Goal: Transaction & Acquisition: Purchase product/service

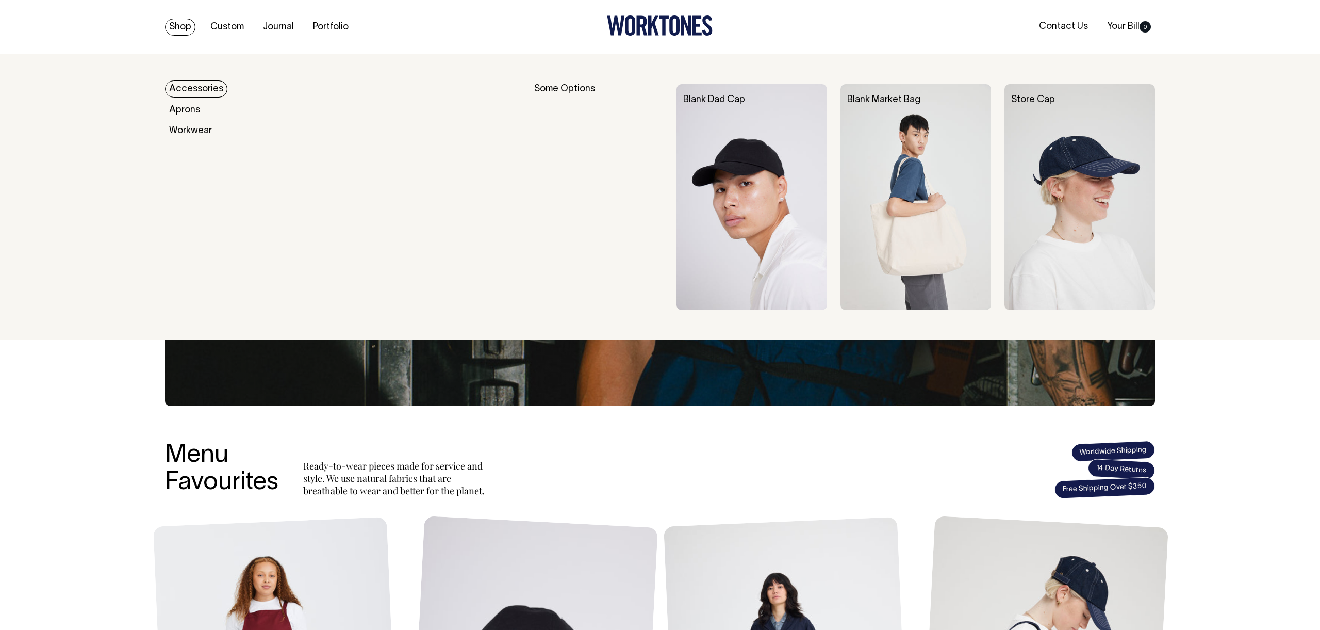
click at [186, 28] on link "Shop" at bounding box center [180, 27] width 30 height 17
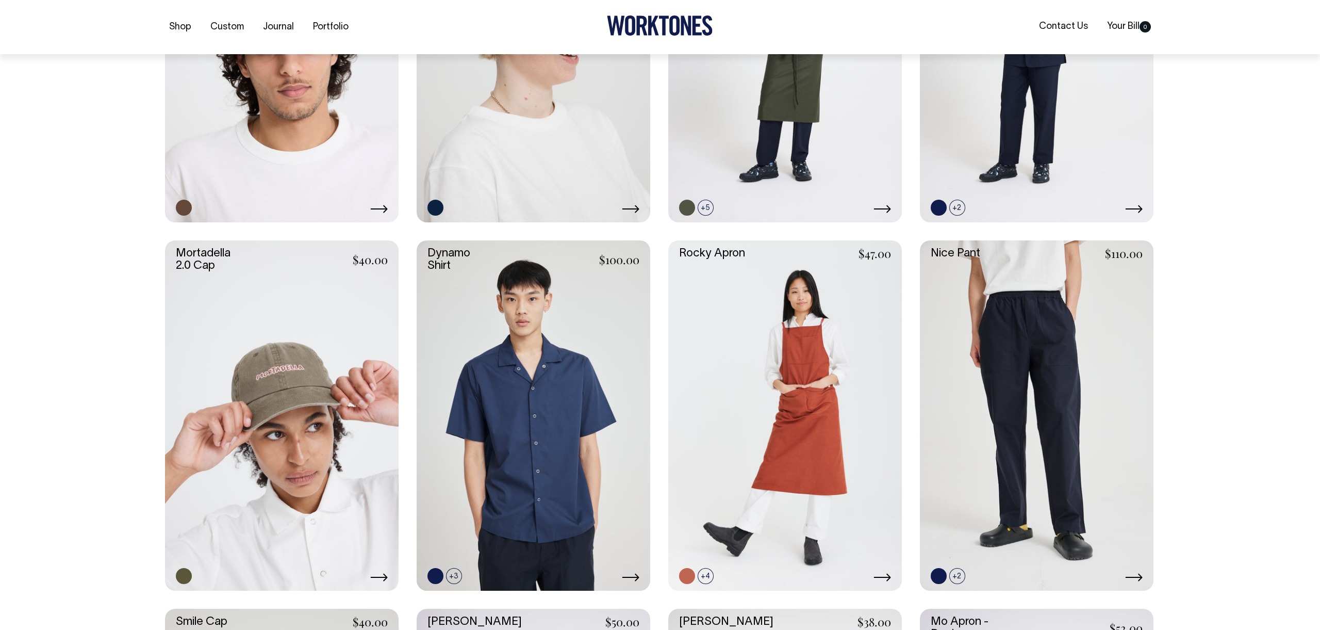
scroll to position [802, 0]
click at [631, 576] on icon at bounding box center [631, 576] width 18 height 8
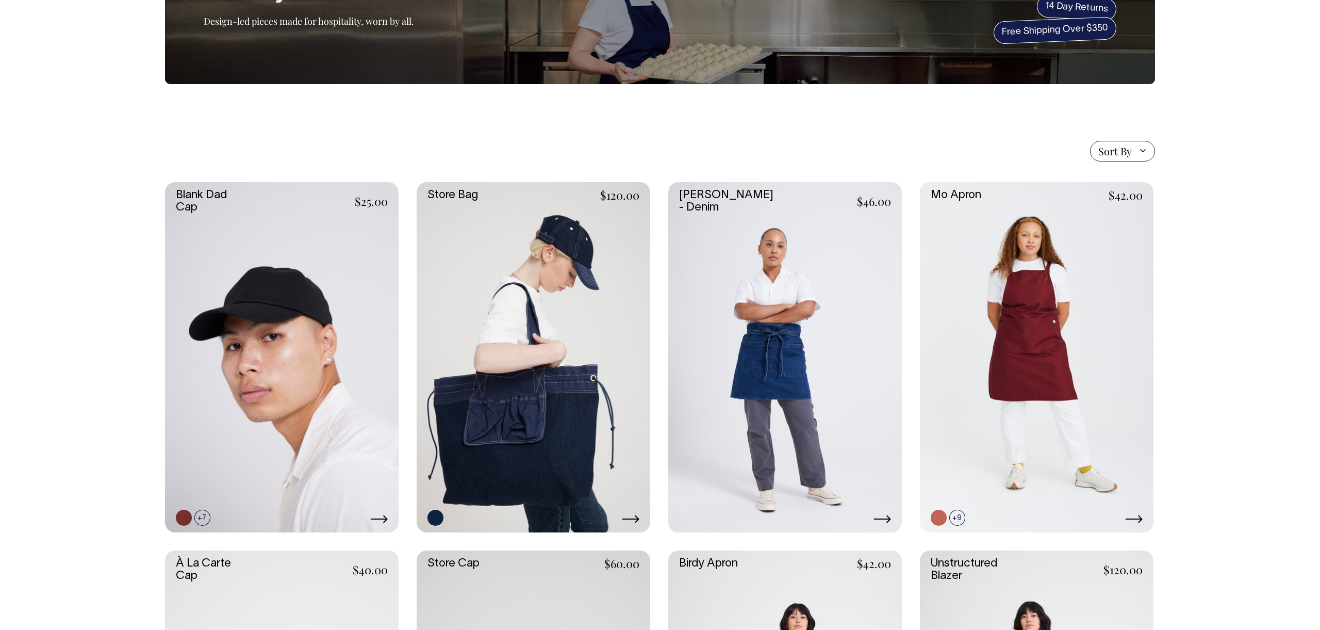
scroll to position [122, 0]
click at [757, 417] on link at bounding box center [785, 358] width 234 height 351
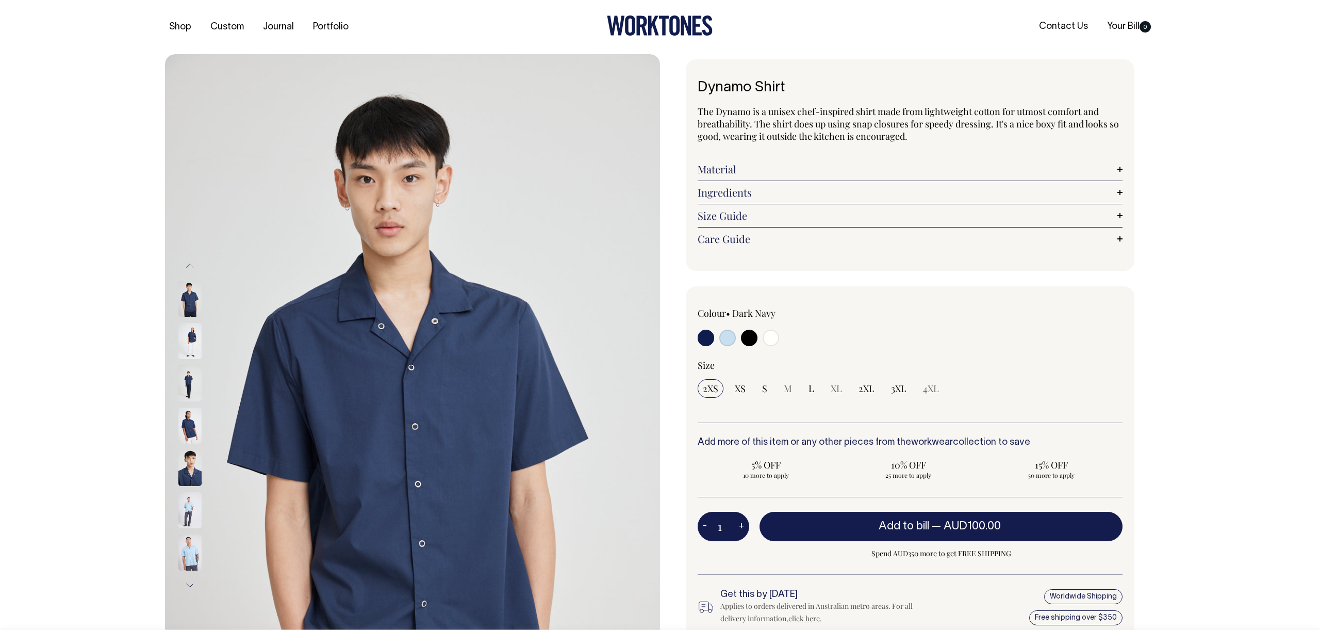
click at [733, 346] on label at bounding box center [727, 339] width 17 height 19
click at [733, 346] on input "radio" at bounding box center [727, 338] width 17 height 17
radio input "true"
select select "True Blue"
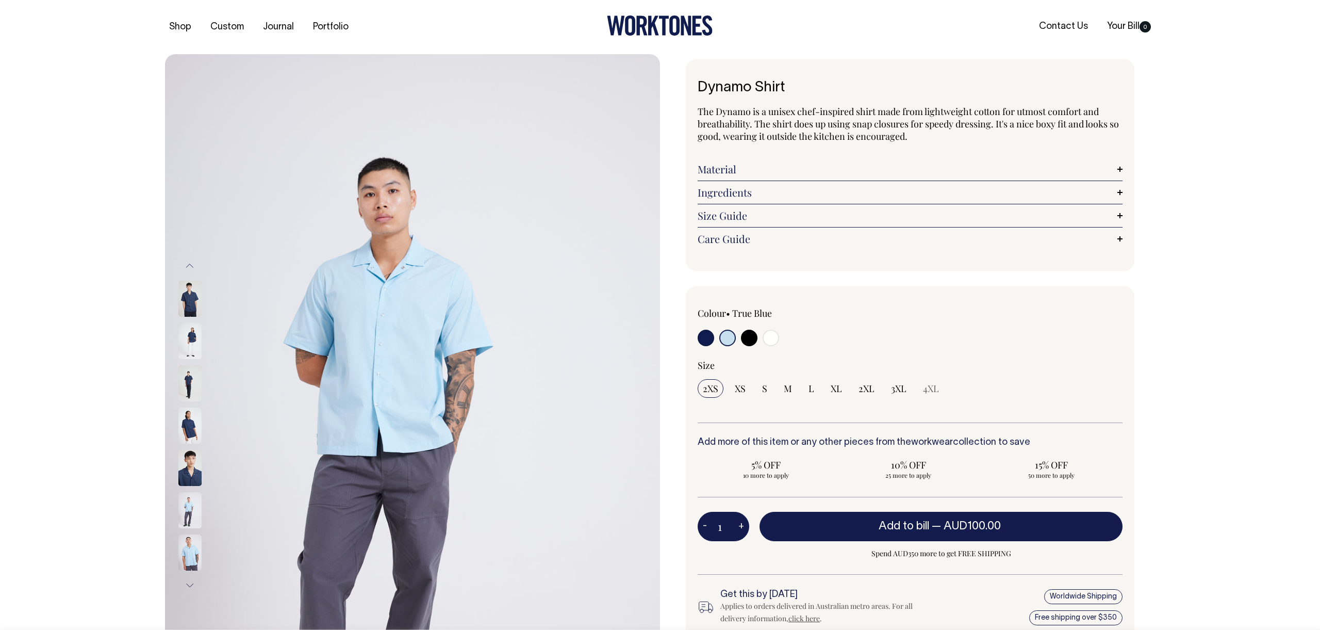
click at [728, 341] on input "radio" at bounding box center [727, 338] width 17 height 17
click at [755, 338] on input "radio" at bounding box center [749, 338] width 17 height 17
radio input "true"
select select "Black"
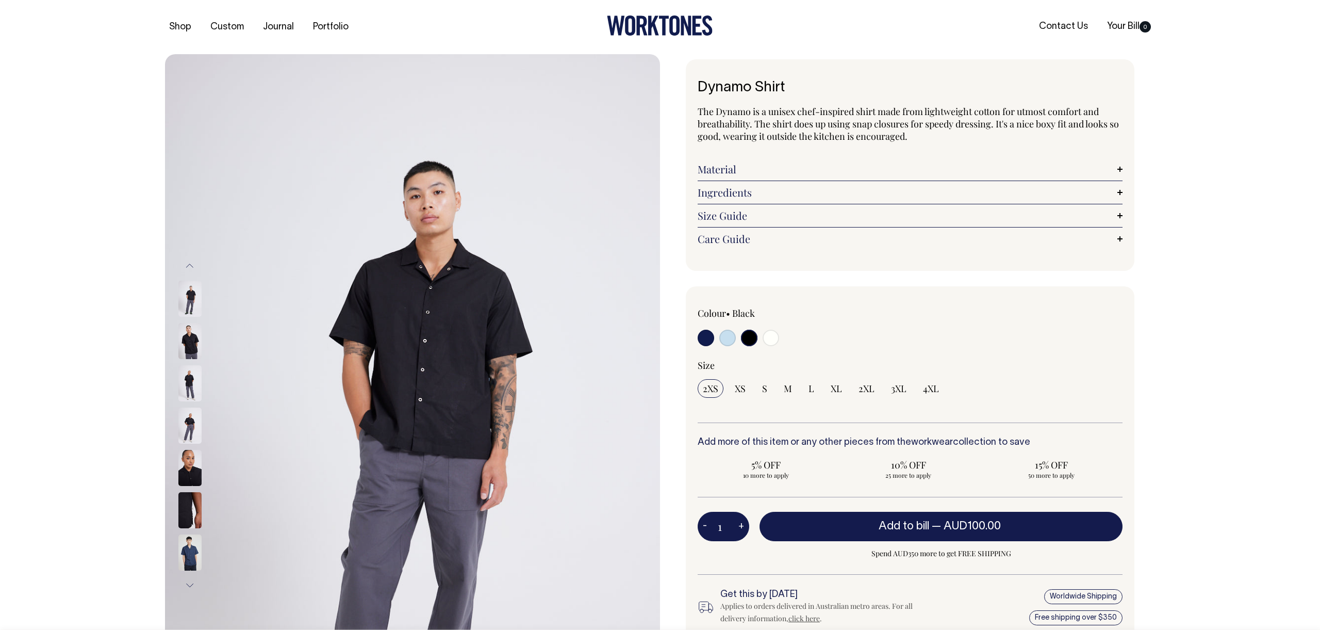
click at [775, 338] on input "radio" at bounding box center [771, 338] width 17 height 17
radio input "true"
select select "Off-White"
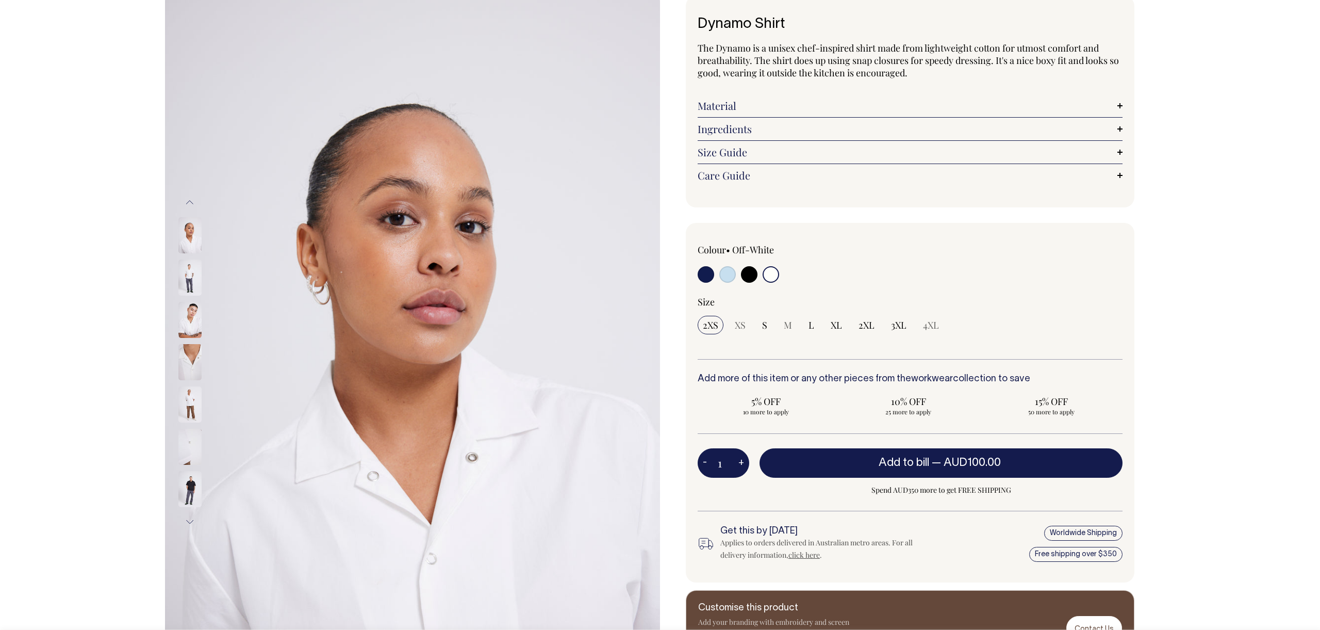
click at [727, 276] on input "radio" at bounding box center [727, 274] width 17 height 17
radio input "true"
select select "True Blue"
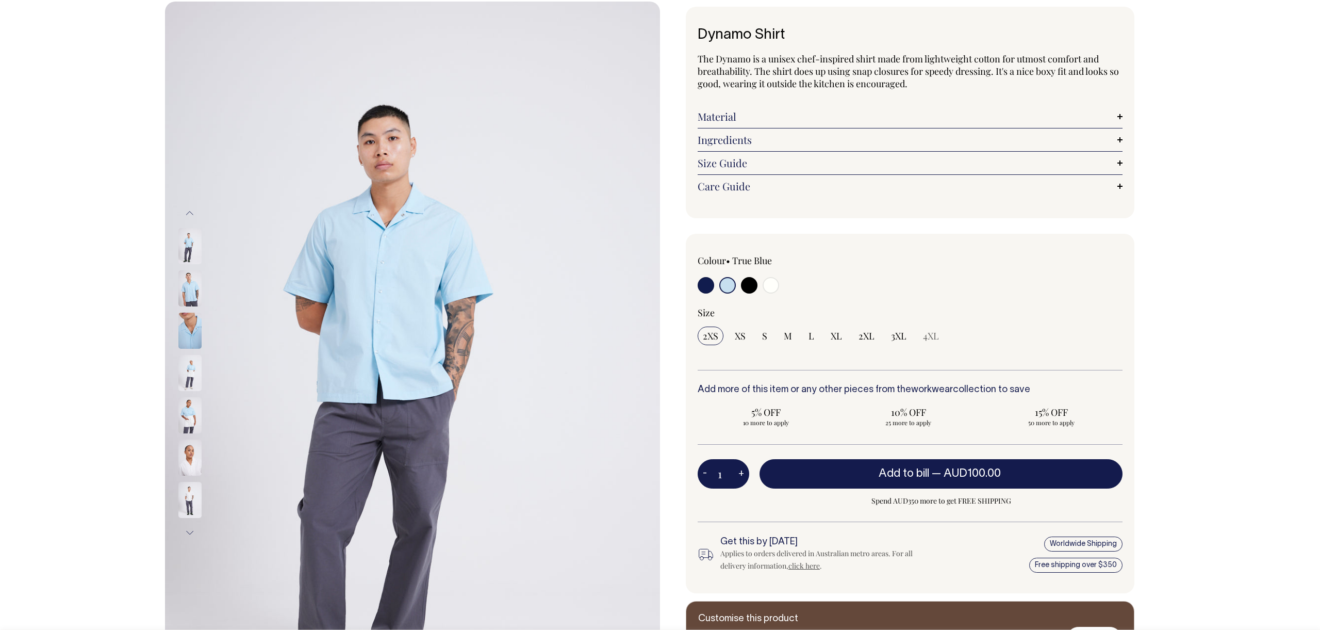
scroll to position [52, 0]
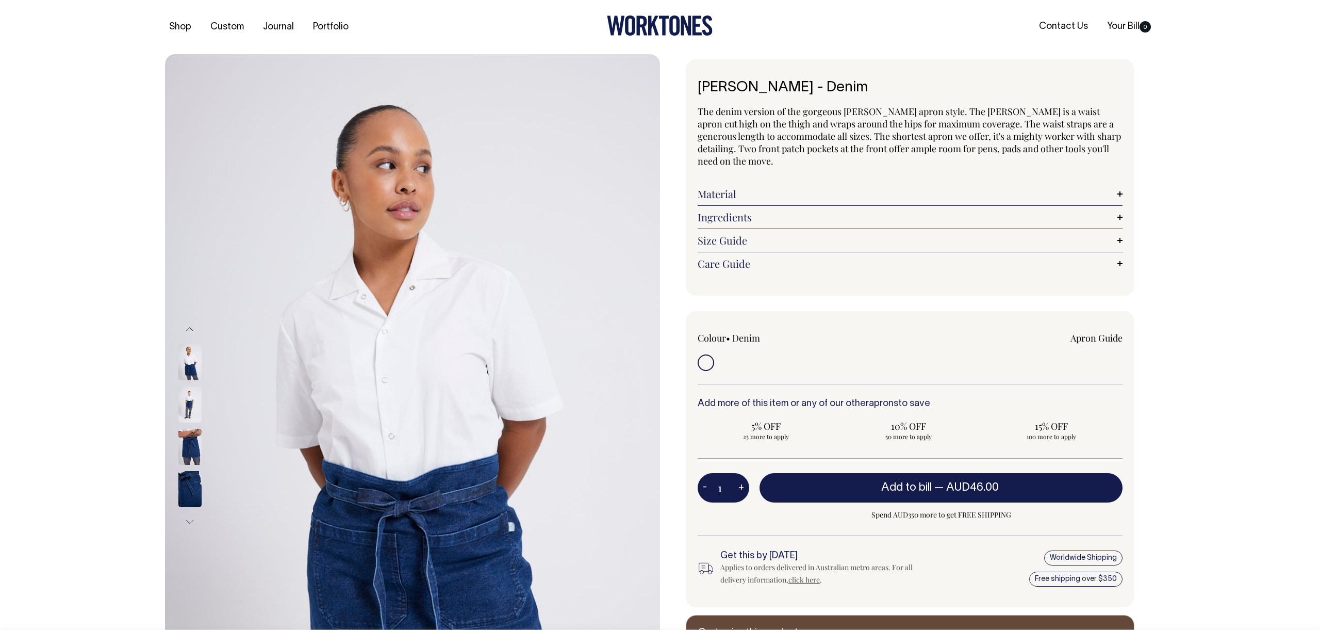
scroll to position [1, 0]
click at [1018, 217] on link "Ingredients" at bounding box center [910, 216] width 425 height 12
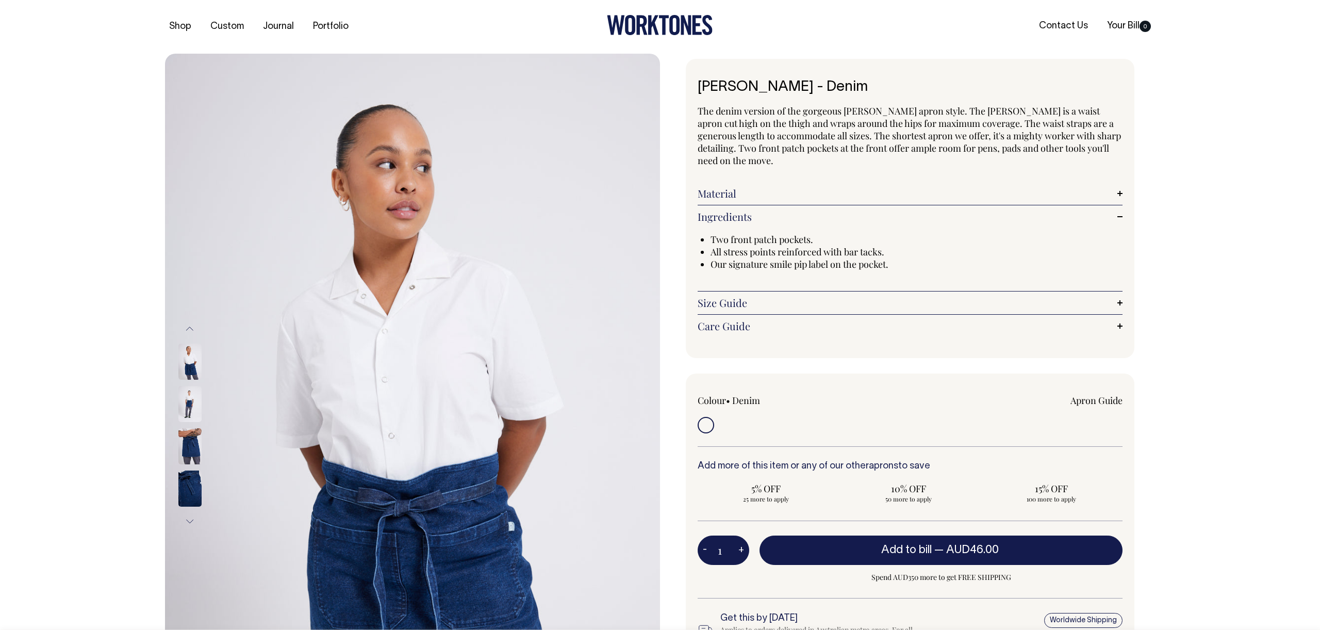
click at [1008, 202] on div "Material Made from 12oz 100% denim cotton that has been stone-washed to achieve…" at bounding box center [910, 193] width 425 height 23
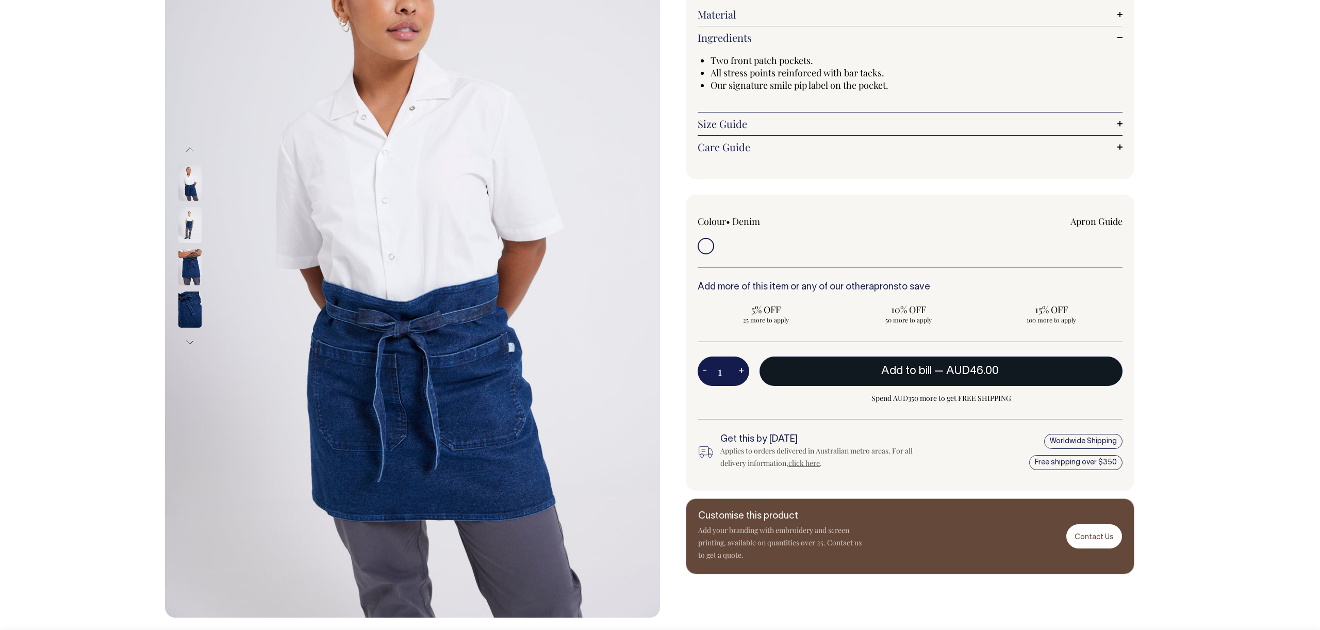
click at [974, 371] on span "AUD46.00" at bounding box center [972, 371] width 53 height 10
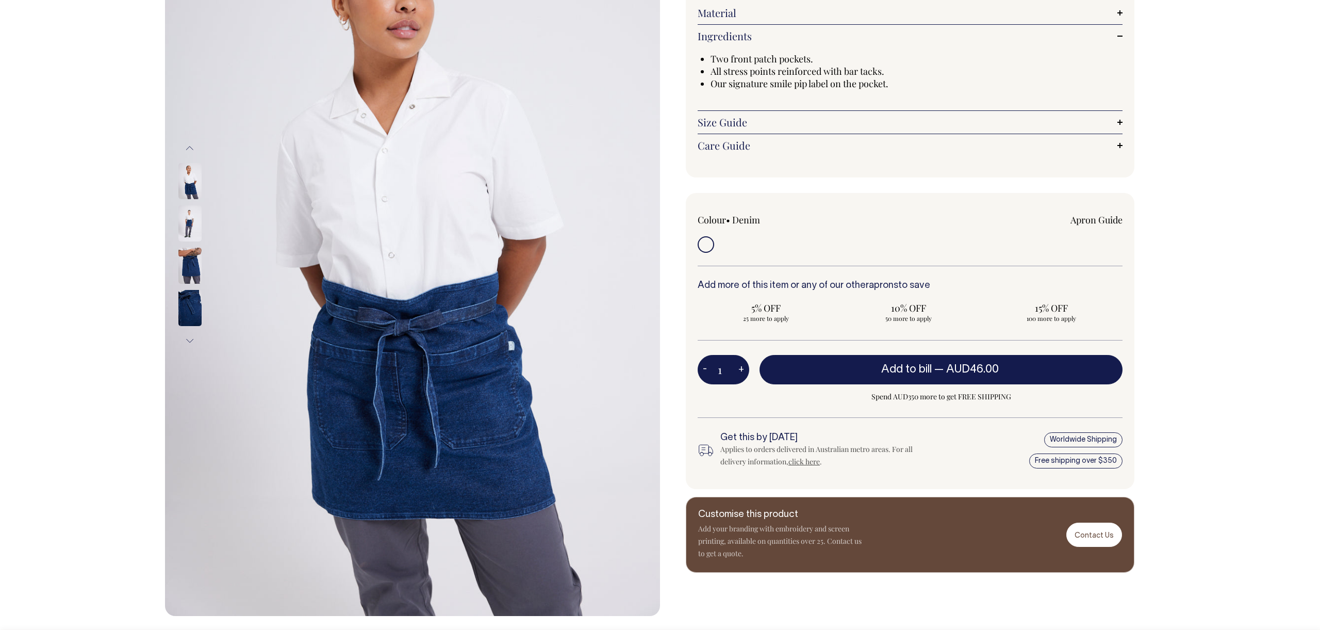
scroll to position [181, 0]
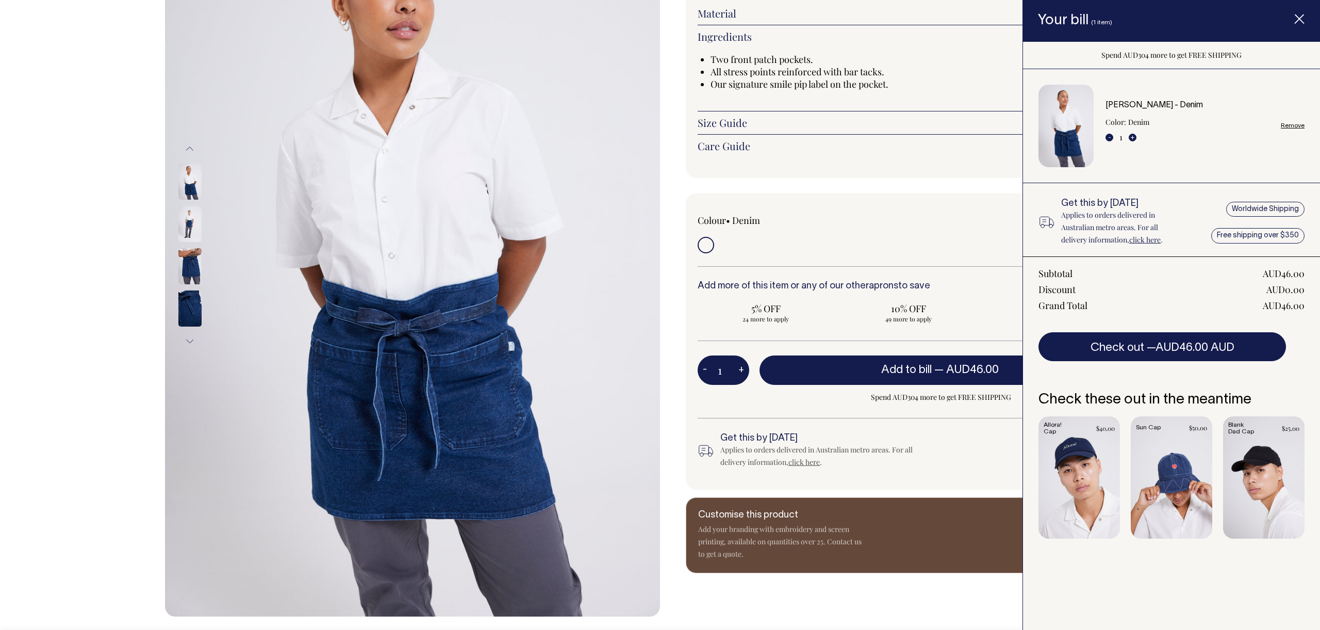
click at [1302, 14] on icon "Item added to your cart" at bounding box center [1299, 19] width 10 height 10
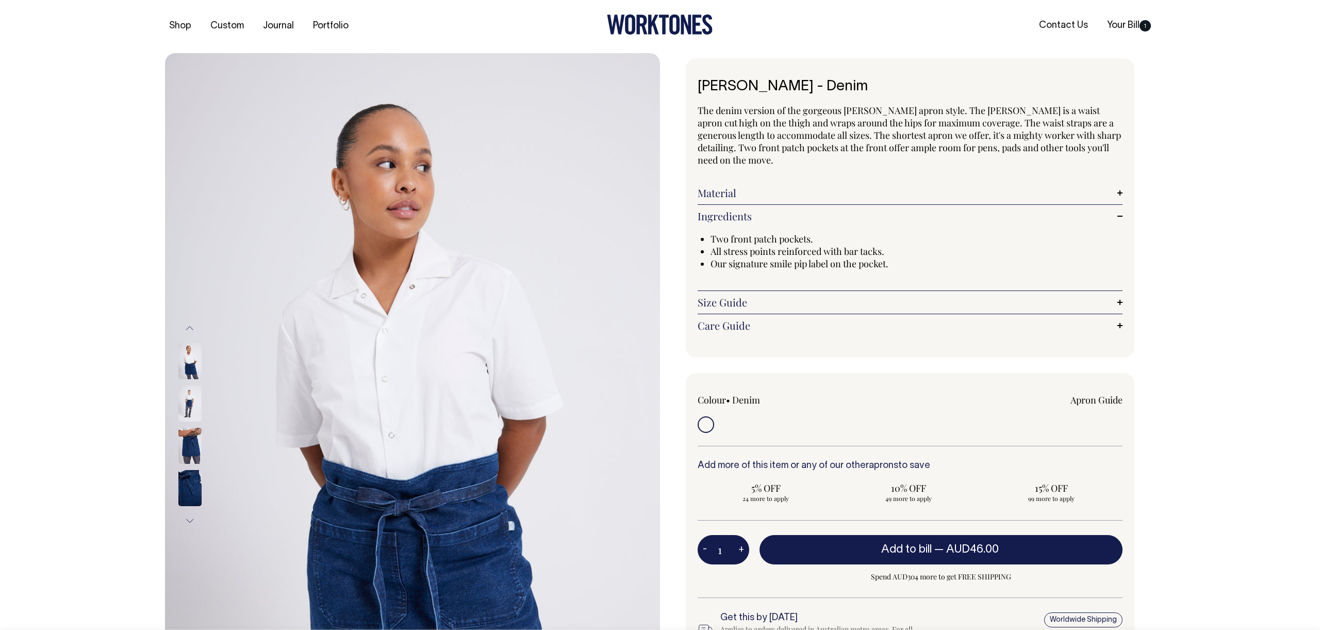
scroll to position [0, 0]
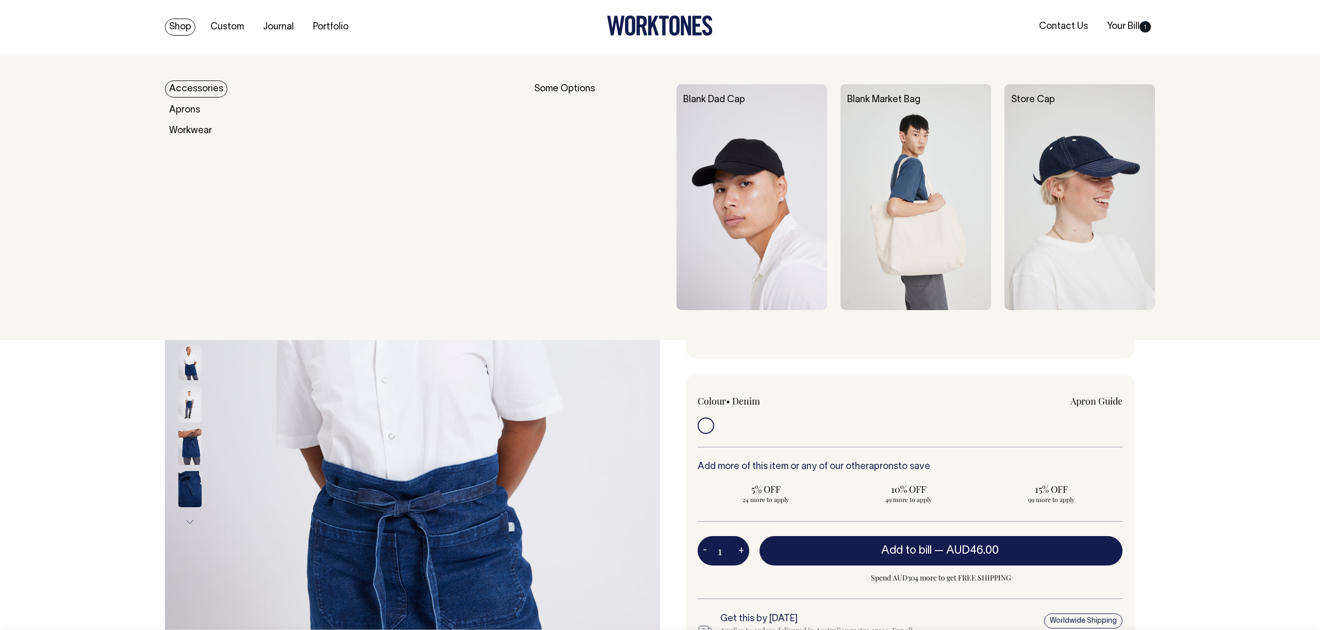
click at [176, 26] on link "Shop" at bounding box center [180, 27] width 30 height 17
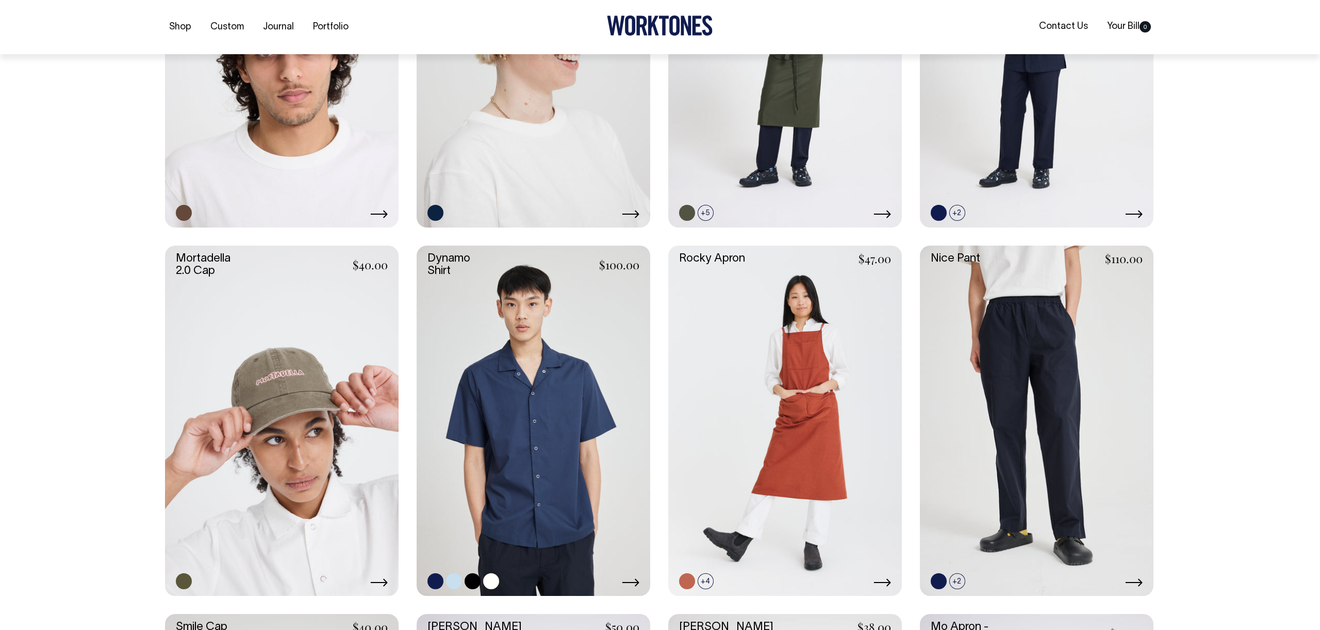
click at [568, 382] on link at bounding box center [534, 420] width 234 height 351
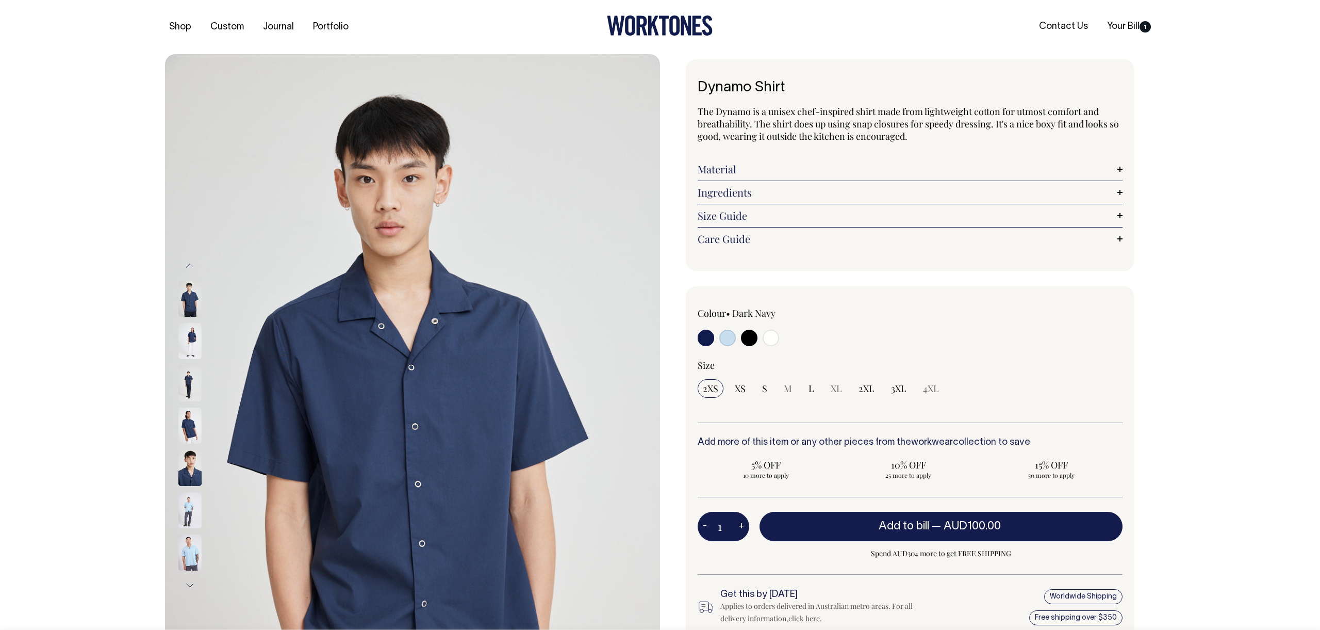
click at [755, 339] on input "radio" at bounding box center [749, 338] width 17 height 17
radio input "true"
select select "Black"
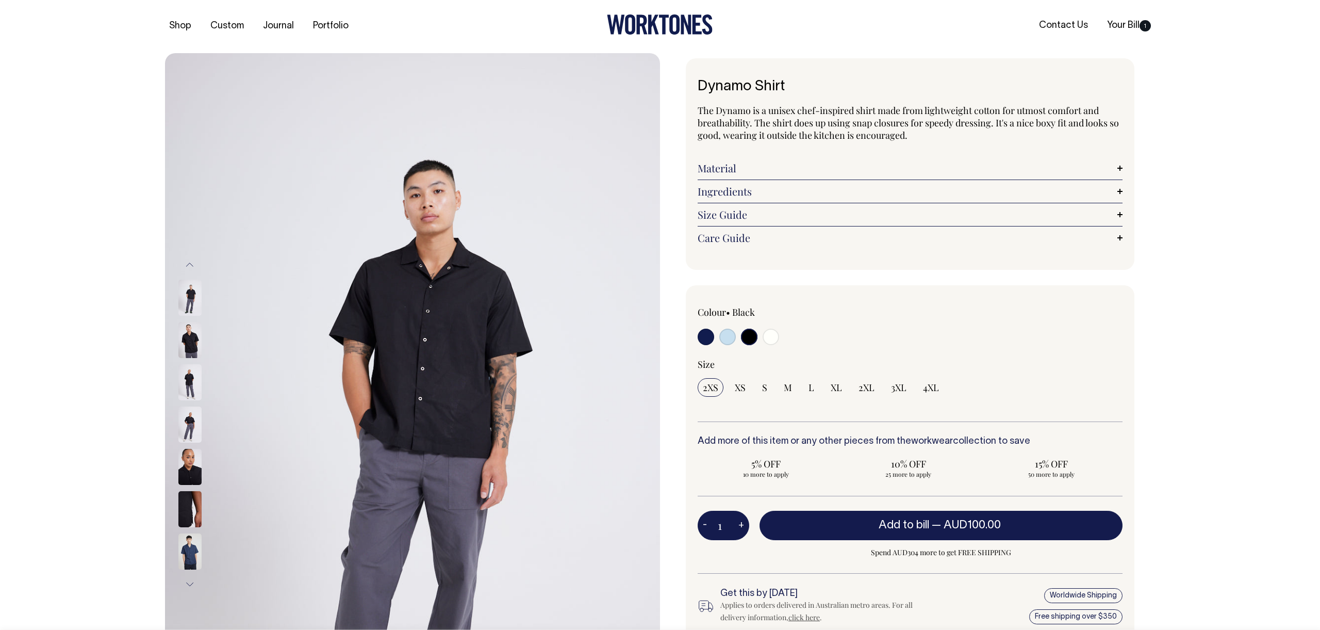
scroll to position [2, 0]
click at [774, 337] on input "radio" at bounding box center [771, 336] width 17 height 17
radio input "true"
select select "Off-White"
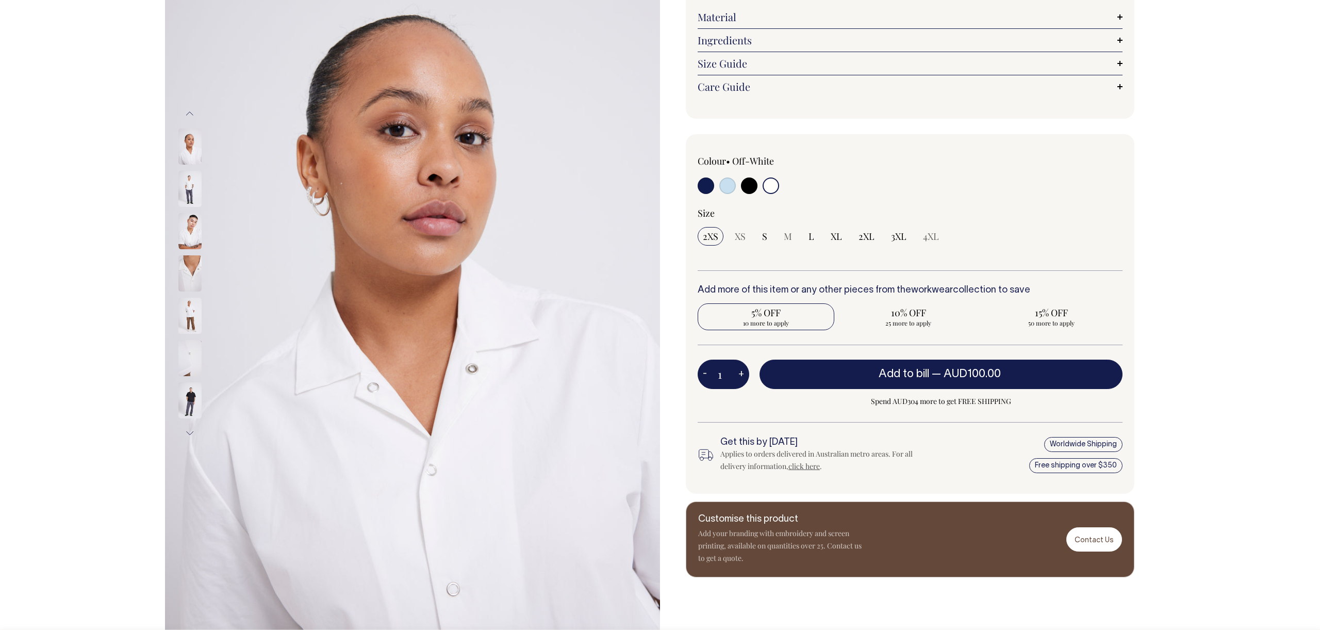
scroll to position [153, 0]
drag, startPoint x: 814, startPoint y: 238, endPoint x: 824, endPoint y: 241, distance: 10.9
click at [814, 238] on input "L" at bounding box center [811, 235] width 16 height 19
radio input "true"
select select "L"
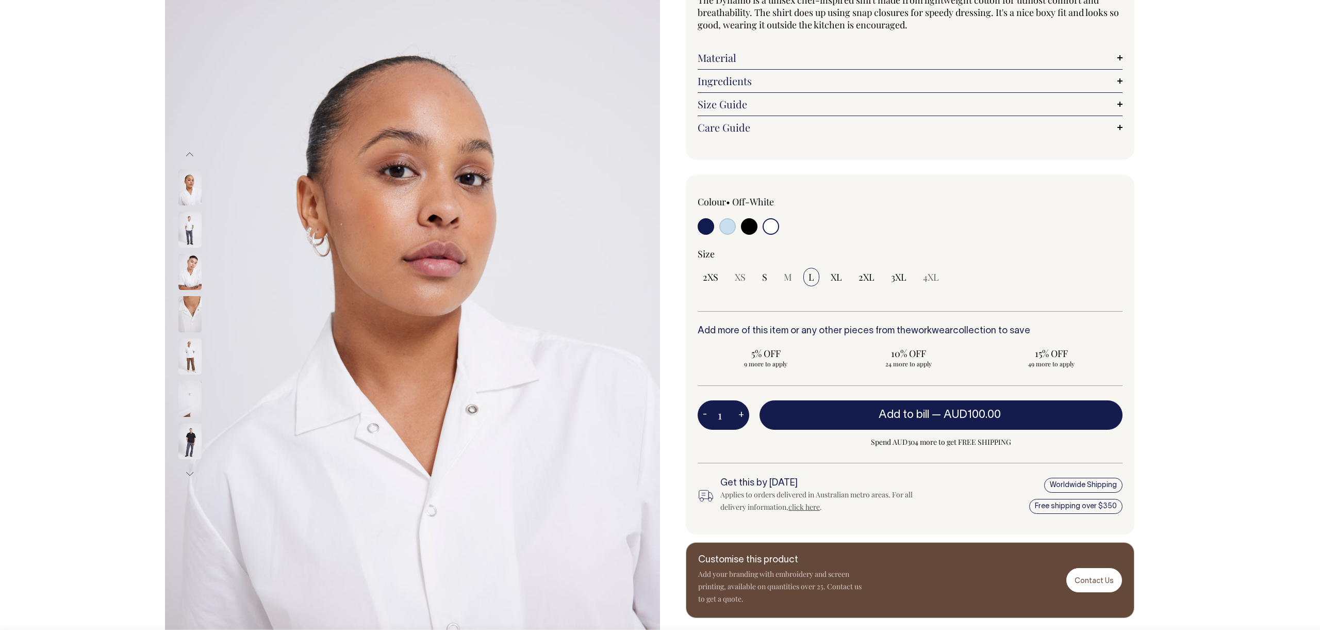
scroll to position [110, 0]
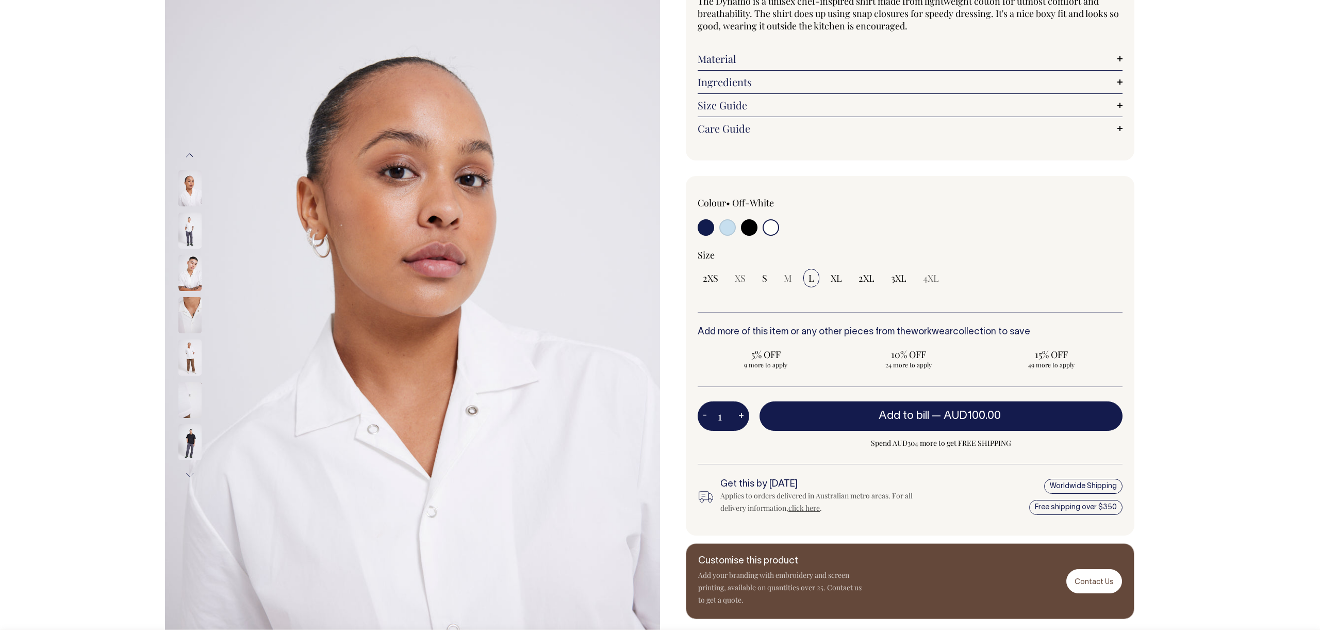
drag, startPoint x: 750, startPoint y: 226, endPoint x: 772, endPoint y: 226, distance: 21.1
click at [750, 226] on input "radio" at bounding box center [749, 227] width 17 height 17
radio input "true"
select select "Black"
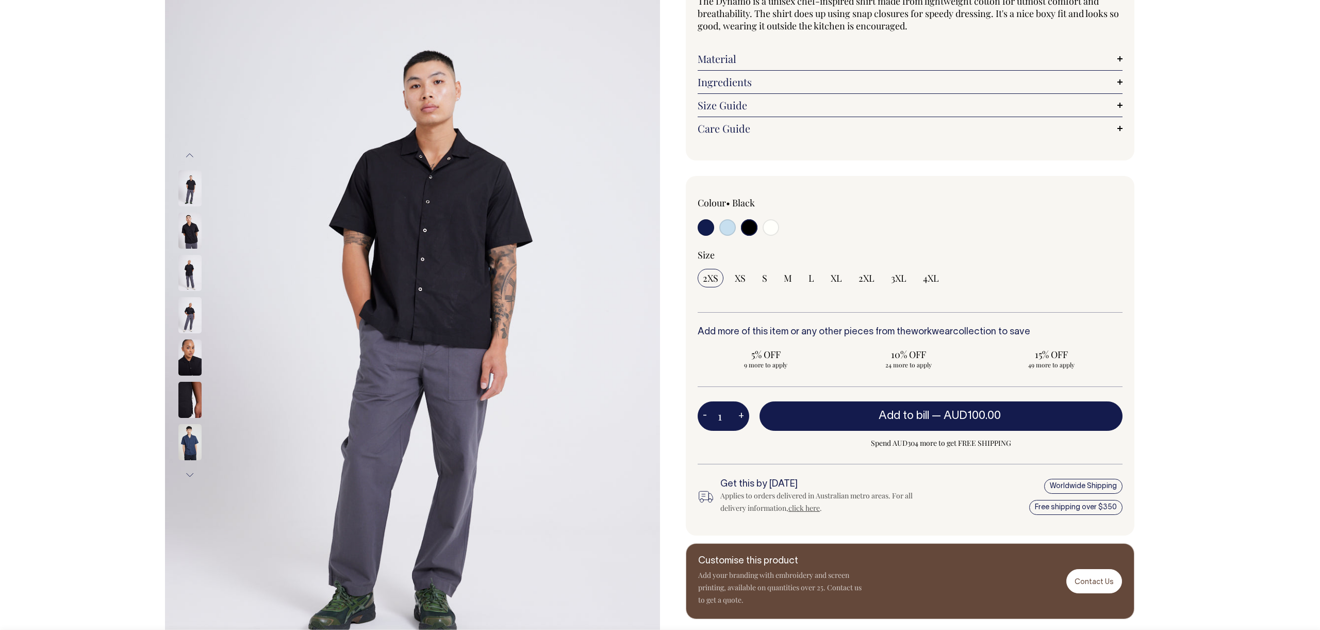
click at [729, 99] on link "Size Guide" at bounding box center [910, 105] width 425 height 12
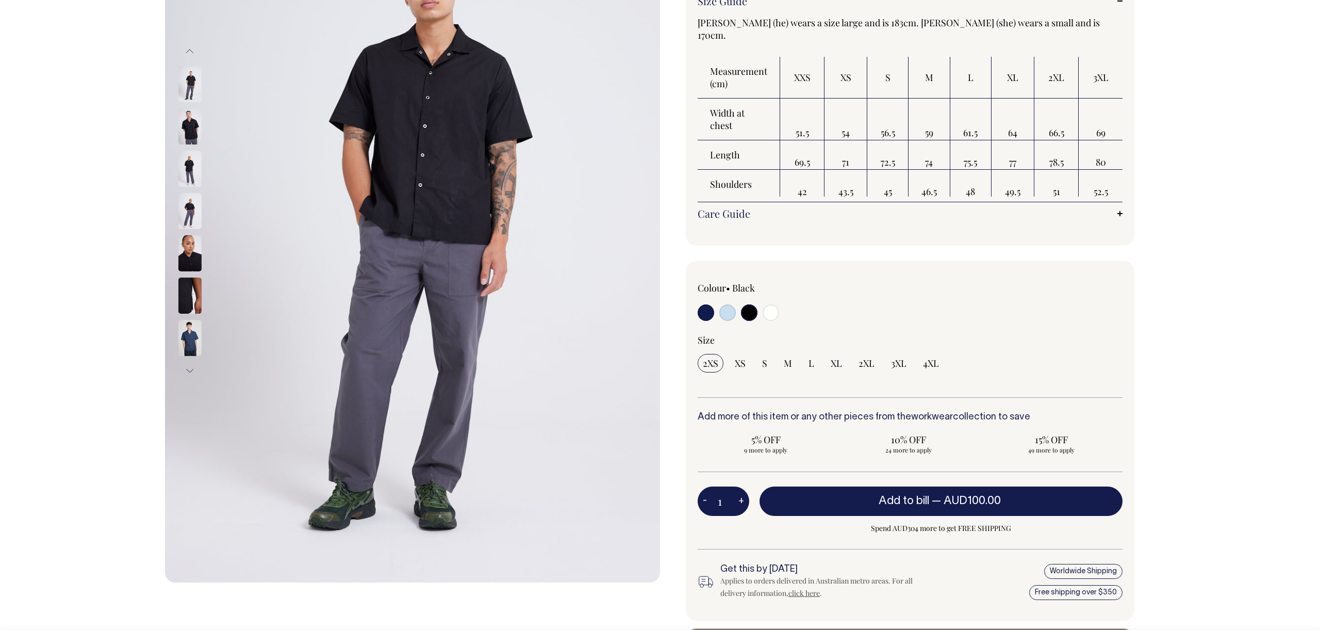
click at [751, 314] on input "radio" at bounding box center [749, 312] width 17 height 17
click at [814, 364] on input "L" at bounding box center [811, 362] width 16 height 19
radio input "true"
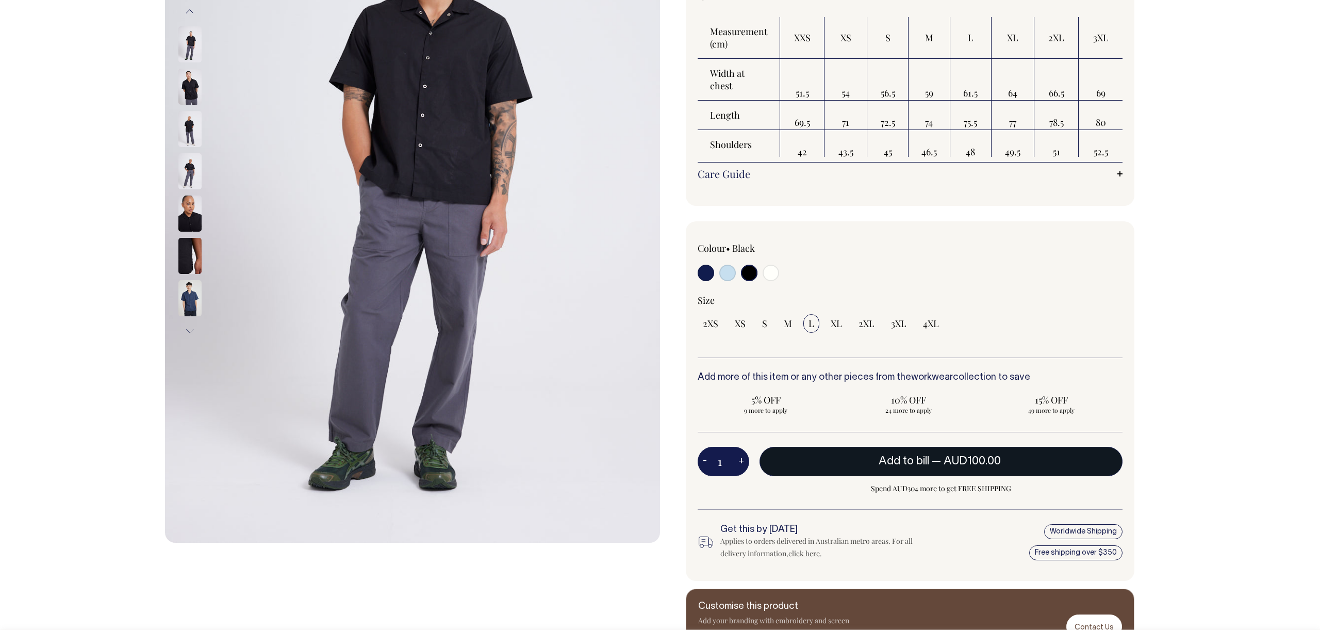
scroll to position [255, 0]
click at [967, 460] on span "AUD100.00" at bounding box center [972, 460] width 57 height 10
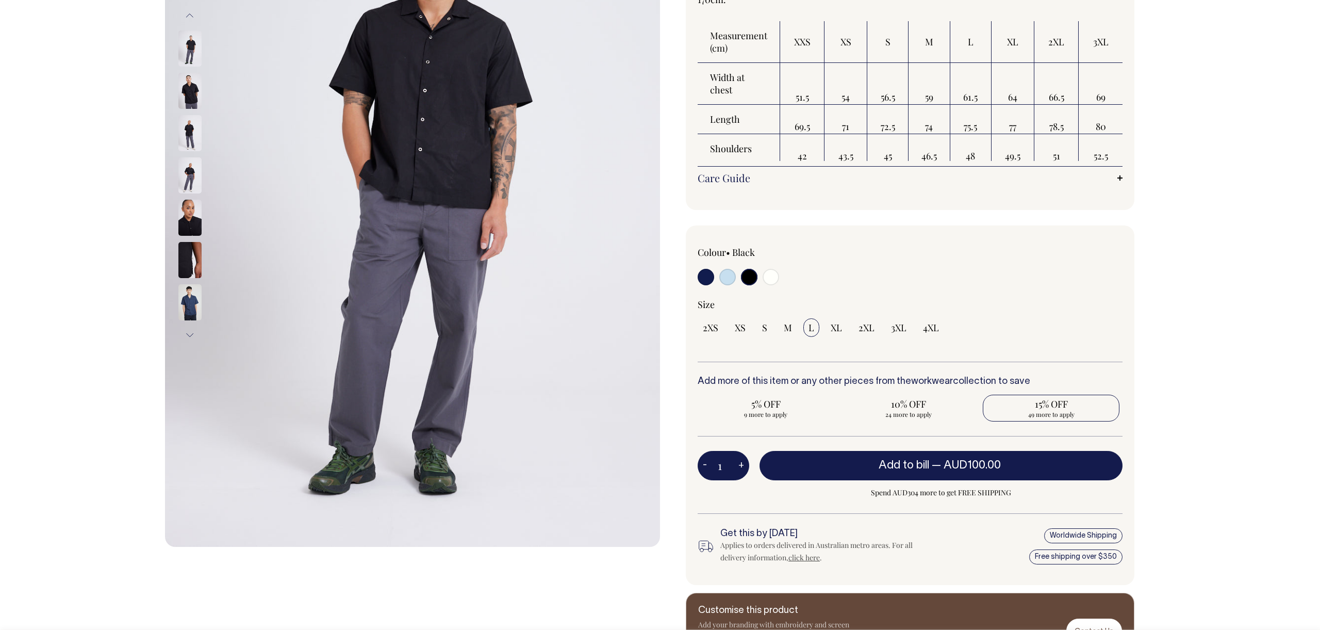
scroll to position [250, 0]
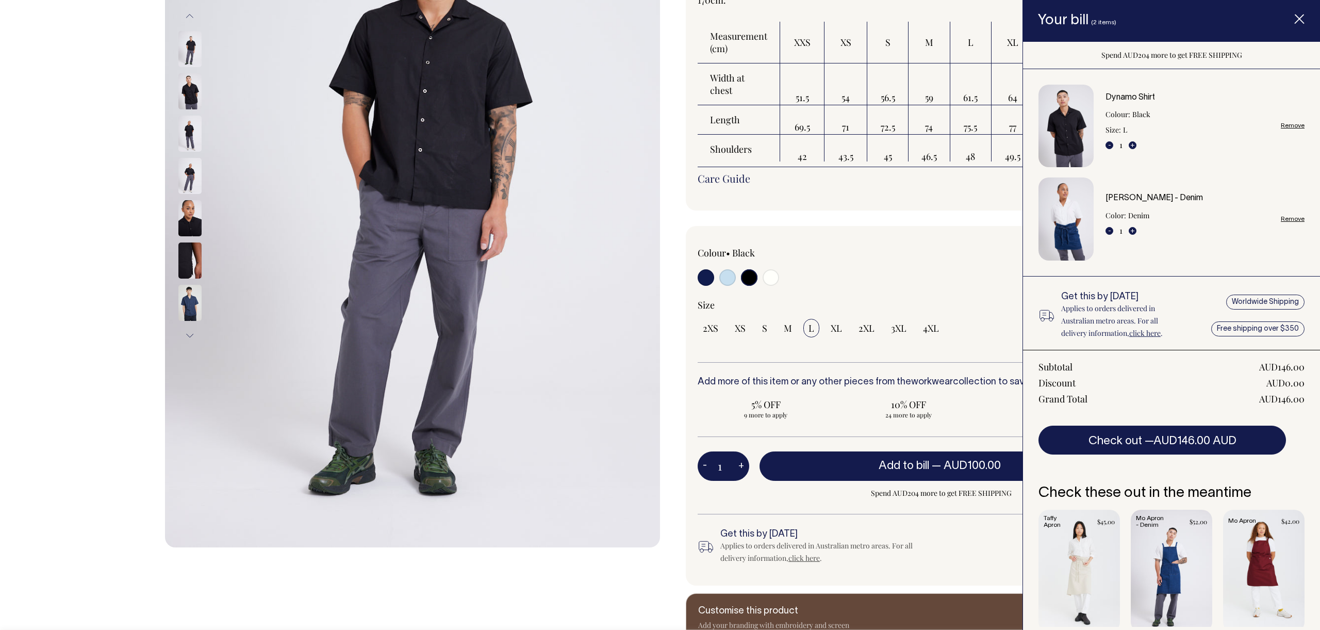
click at [976, 265] on div at bounding box center [995, 264] width 255 height 34
drag, startPoint x: 779, startPoint y: 280, endPoint x: 773, endPoint y: 278, distance: 6.4
click at [779, 280] on div at bounding box center [783, 278] width 170 height 19
click at [1298, 22] on icon "Item added to your cart" at bounding box center [1299, 19] width 10 height 10
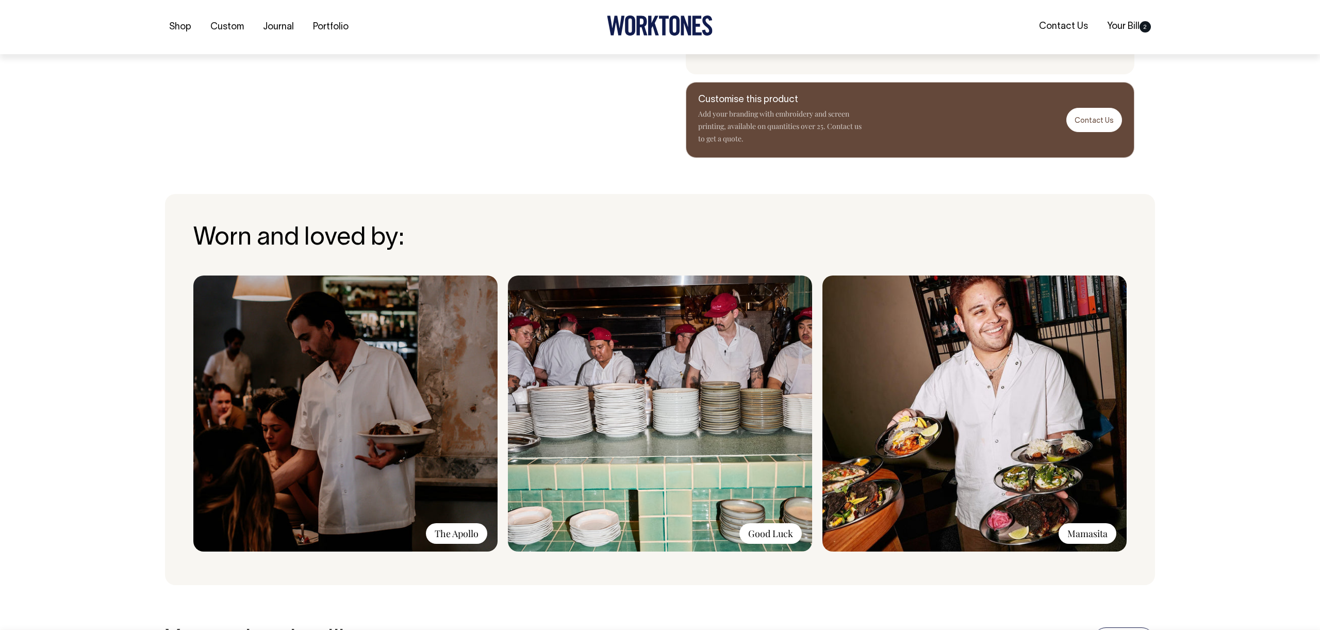
scroll to position [761, 0]
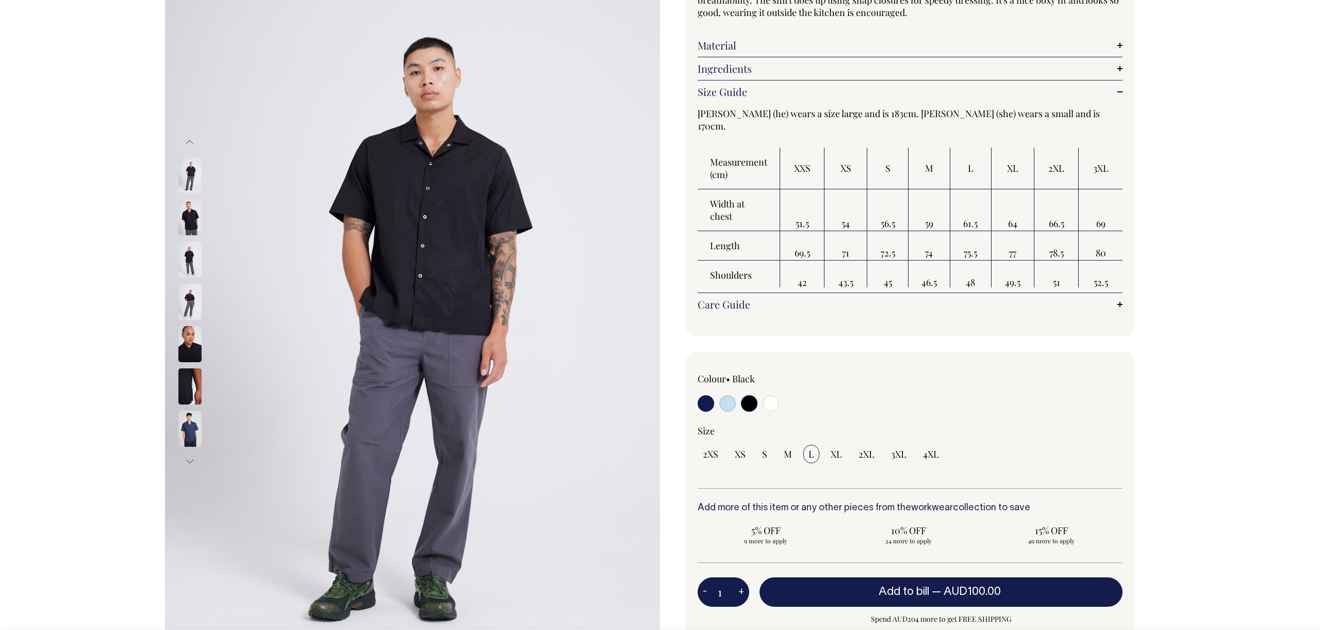
click at [774, 406] on input "radio" at bounding box center [771, 403] width 17 height 17
radio input "true"
select select "Off-White"
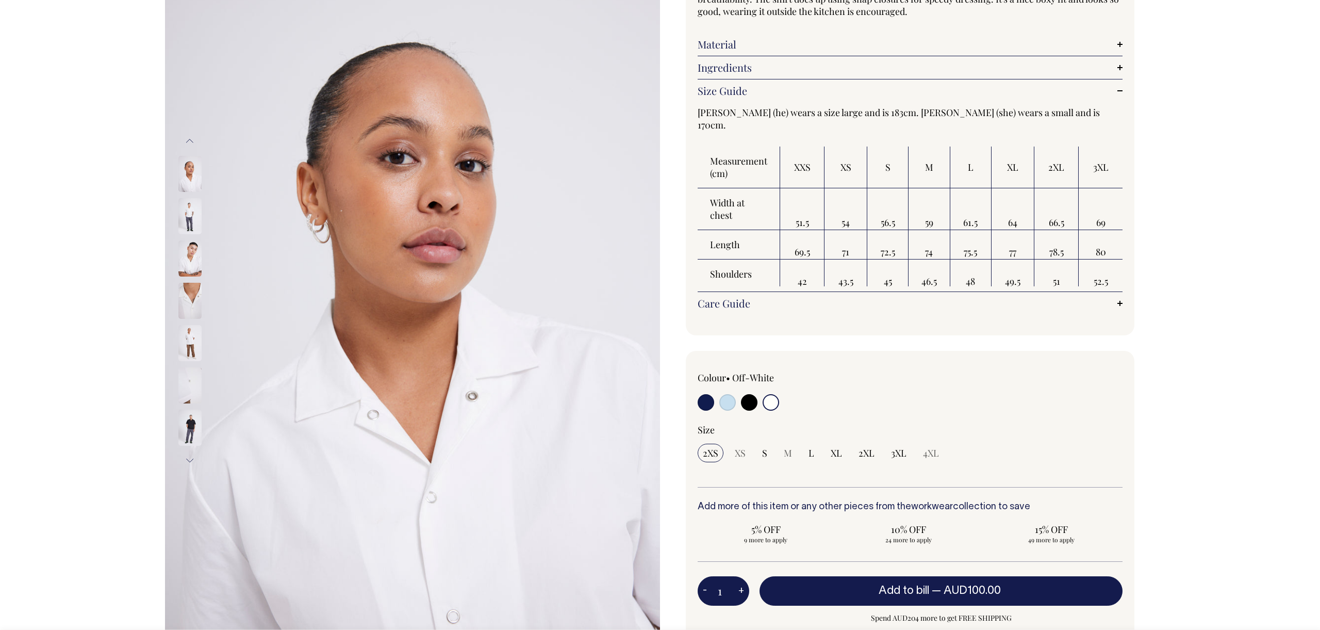
scroll to position [124, 0]
click at [811, 452] on span "L" at bounding box center [812, 453] width 6 height 12
click at [811, 452] on input "L" at bounding box center [811, 453] width 16 height 19
radio input "true"
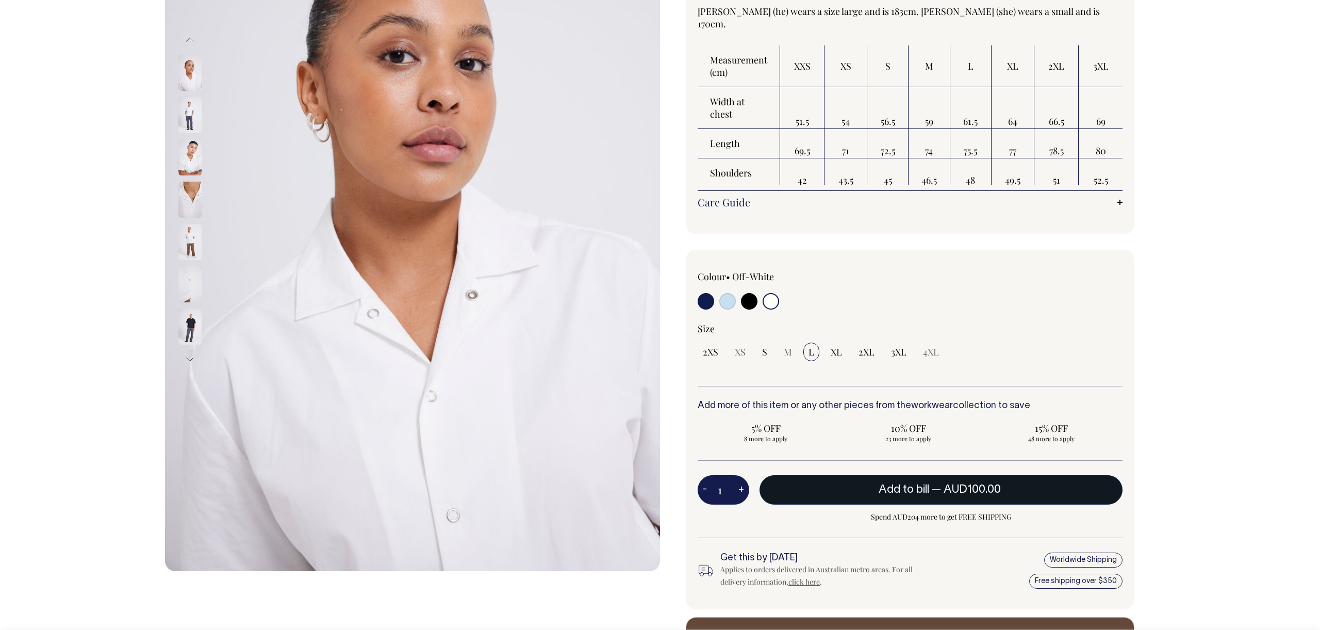
click at [934, 491] on span "— AUD100.00" at bounding box center [968, 489] width 72 height 10
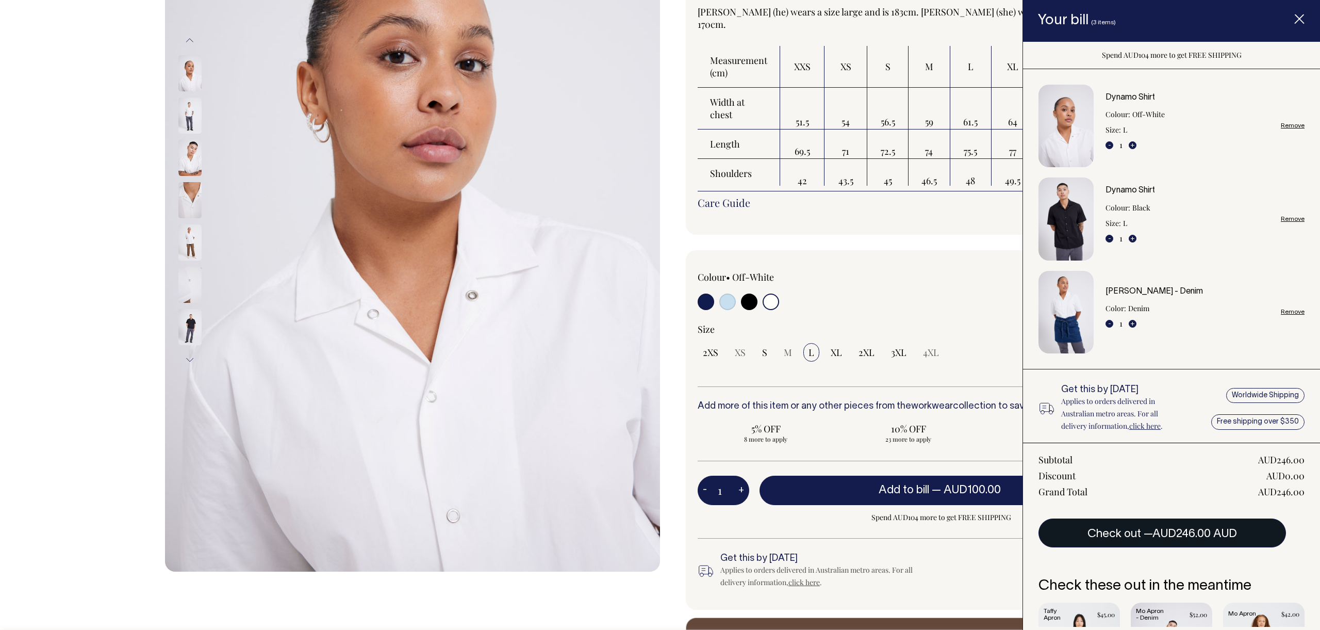
click at [1176, 537] on span "AUD246.00 AUD" at bounding box center [1195, 534] width 85 height 10
